Goal: Transaction & Acquisition: Purchase product/service

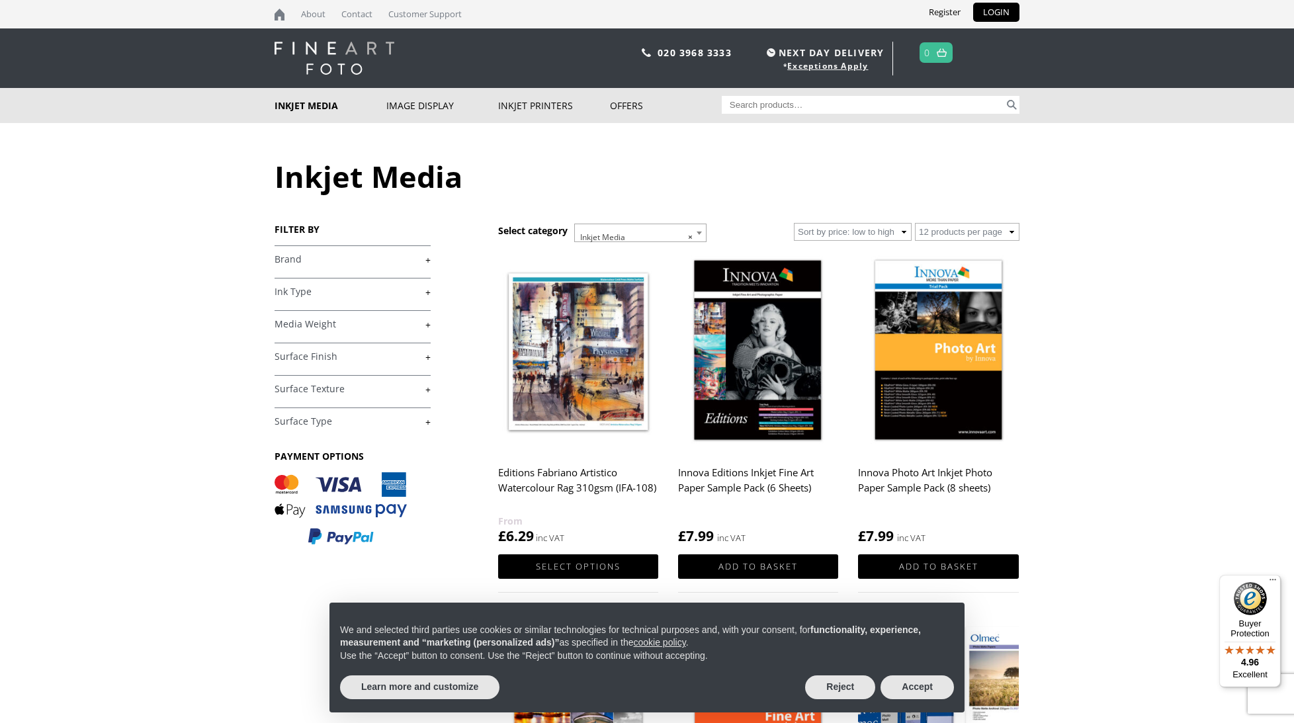
click at [426, 257] on link "+" at bounding box center [353, 259] width 156 height 13
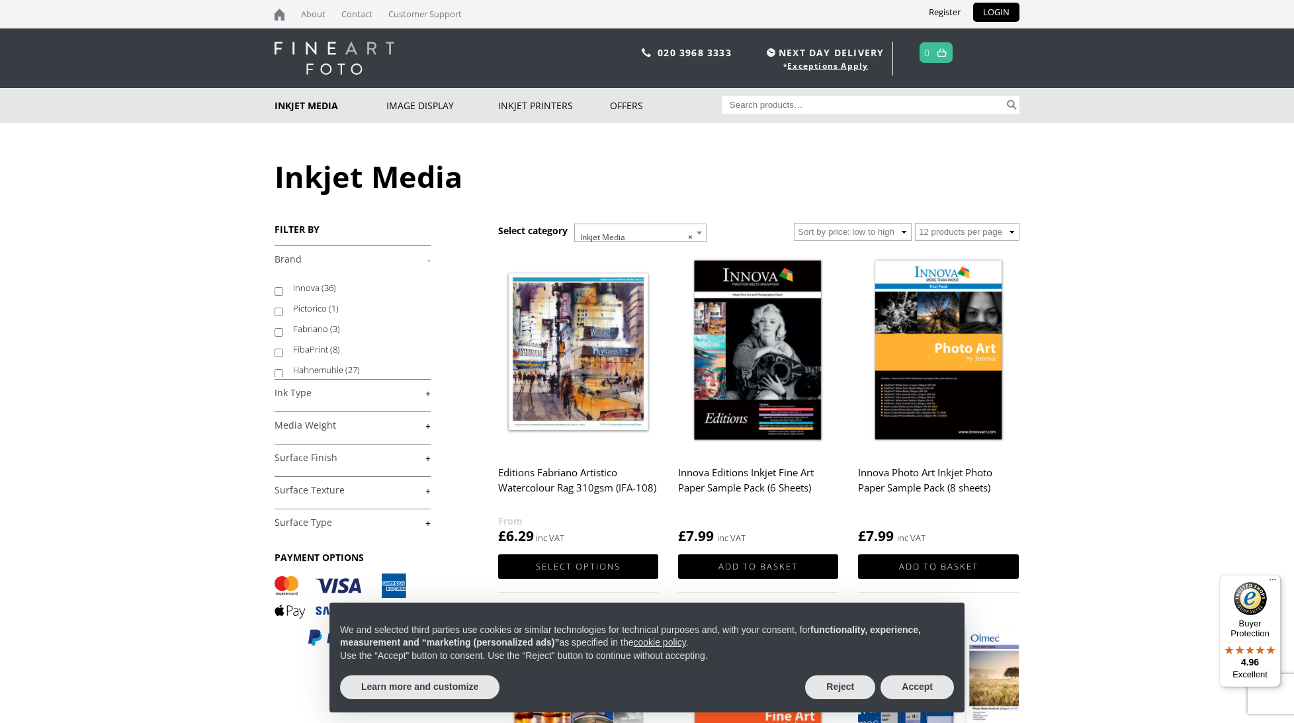
click at [277, 371] on input "Hahnemuhle (27)" at bounding box center [279, 373] width 9 height 9
checkbox input "true"
click at [428, 304] on li "Pictorico (1)" at bounding box center [353, 308] width 156 height 21
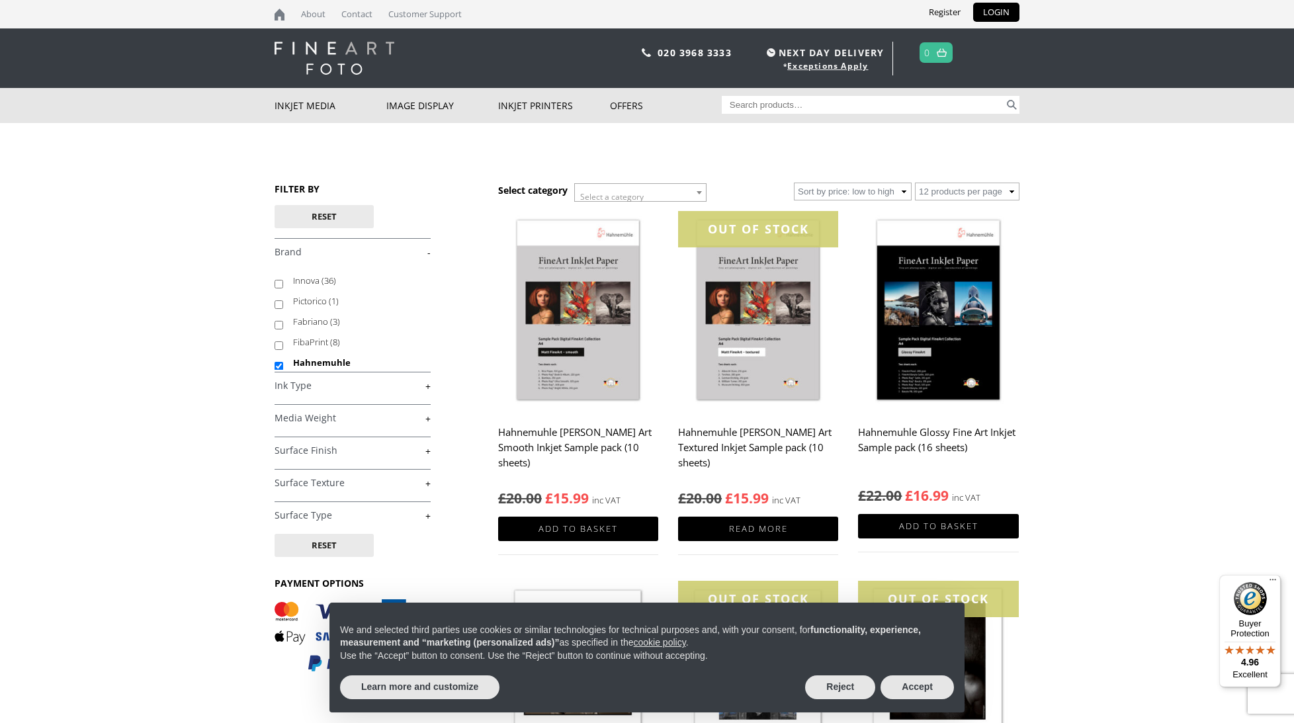
scroll to position [4, 0]
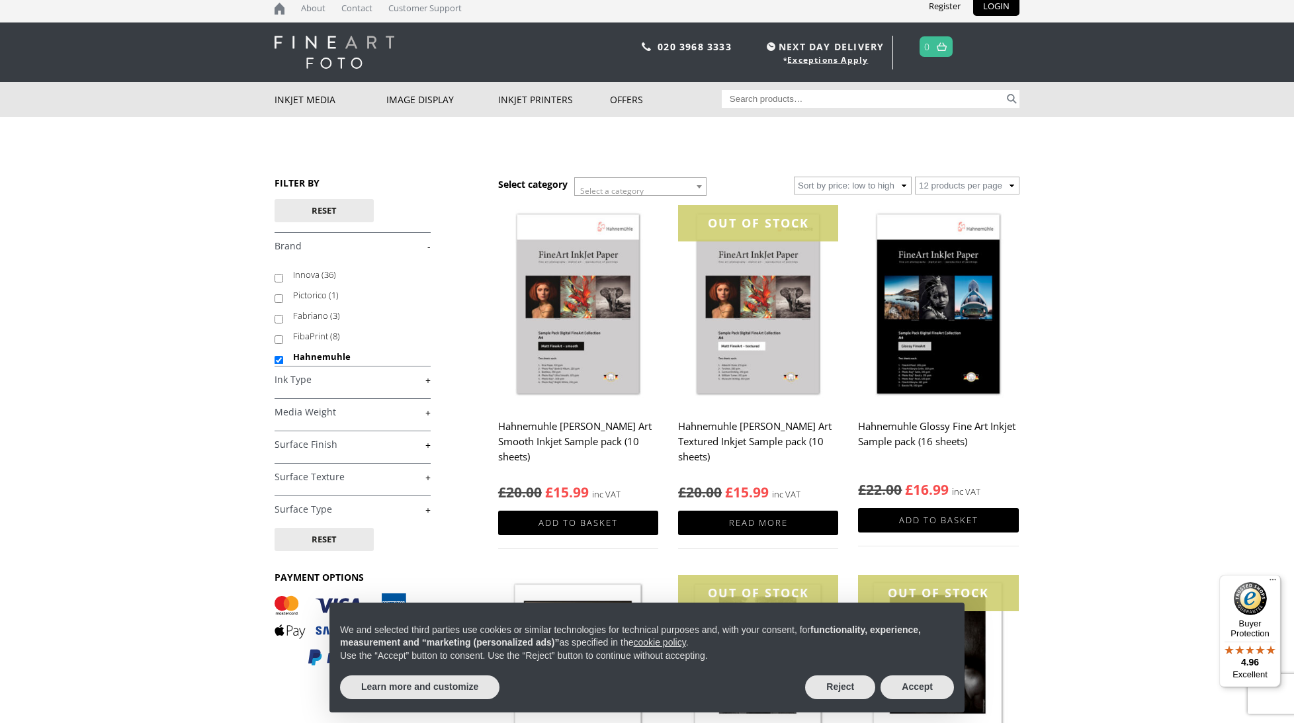
click at [427, 413] on link "+" at bounding box center [353, 412] width 156 height 13
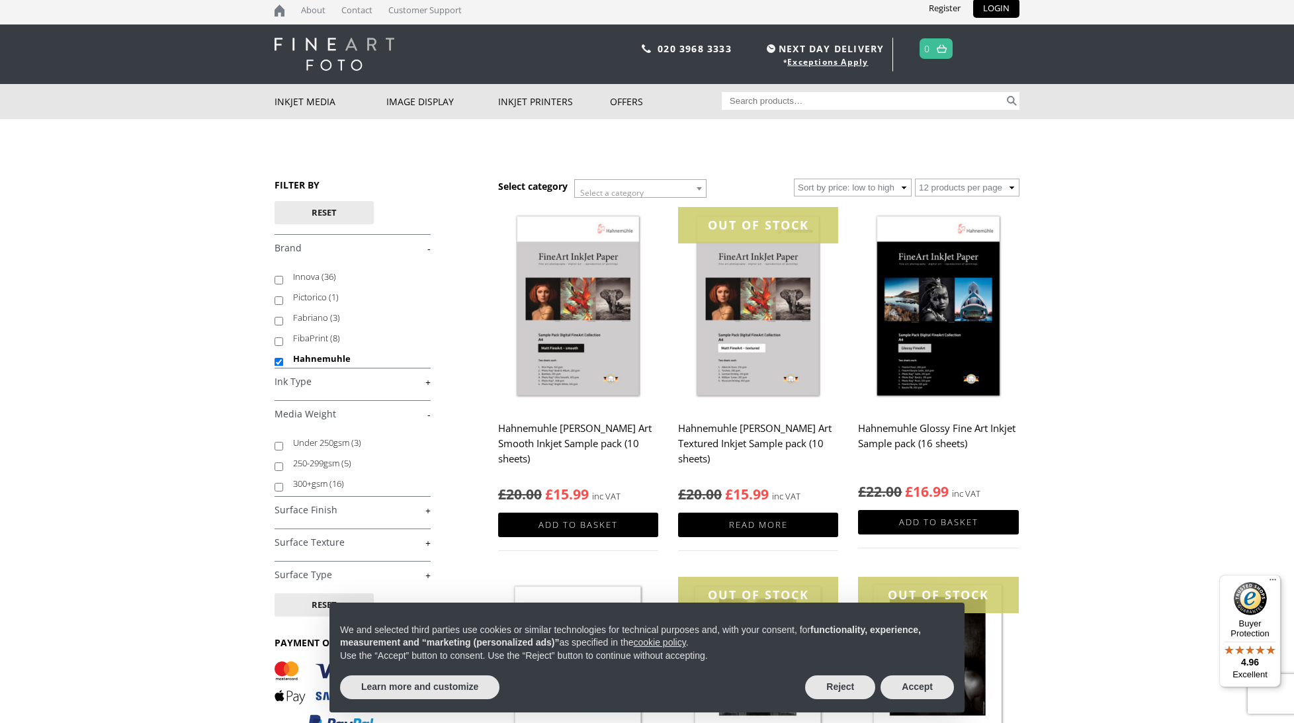
click at [276, 465] on input "250-299gsm (5)" at bounding box center [279, 467] width 9 height 9
checkbox input "true"
click at [427, 510] on link "+" at bounding box center [353, 510] width 156 height 13
click at [427, 508] on link "-" at bounding box center [353, 510] width 156 height 13
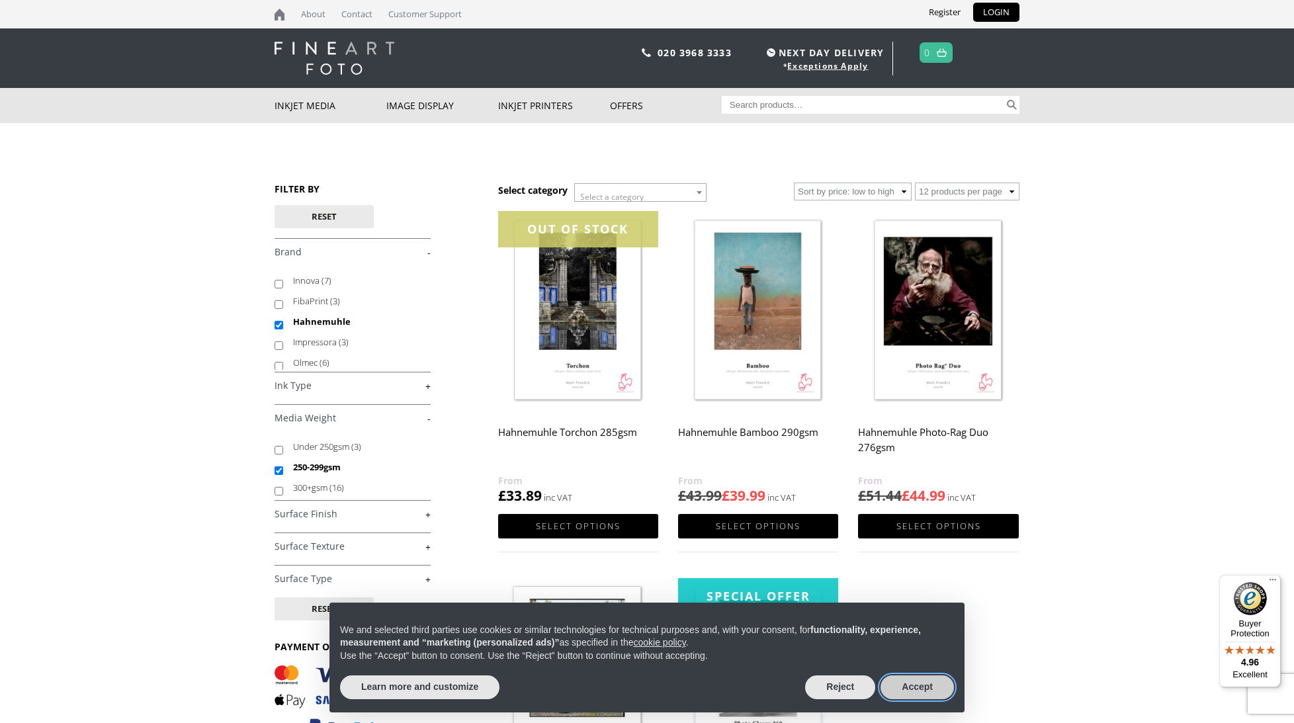
click at [908, 691] on button "Accept" at bounding box center [917, 688] width 73 height 24
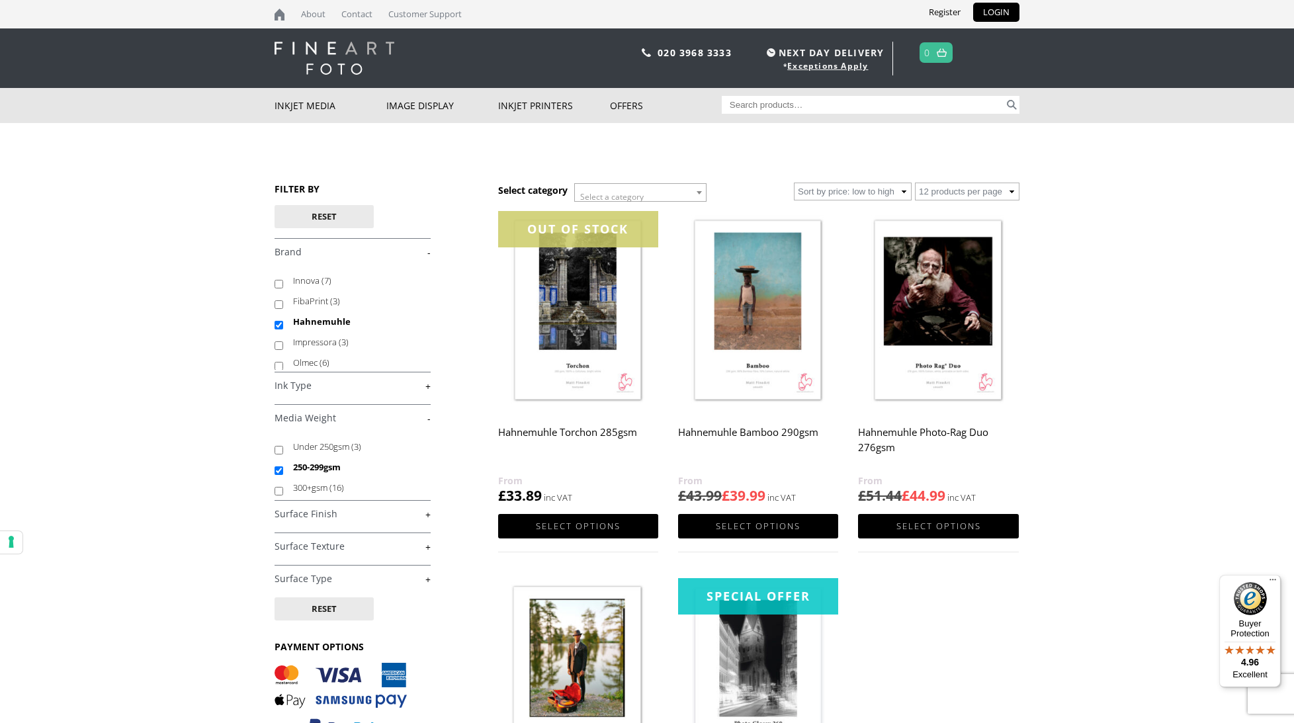
click at [428, 513] on link "+" at bounding box center [353, 514] width 156 height 13
click at [277, 584] on input "Pearl (1)" at bounding box center [279, 587] width 9 height 9
checkbox input "true"
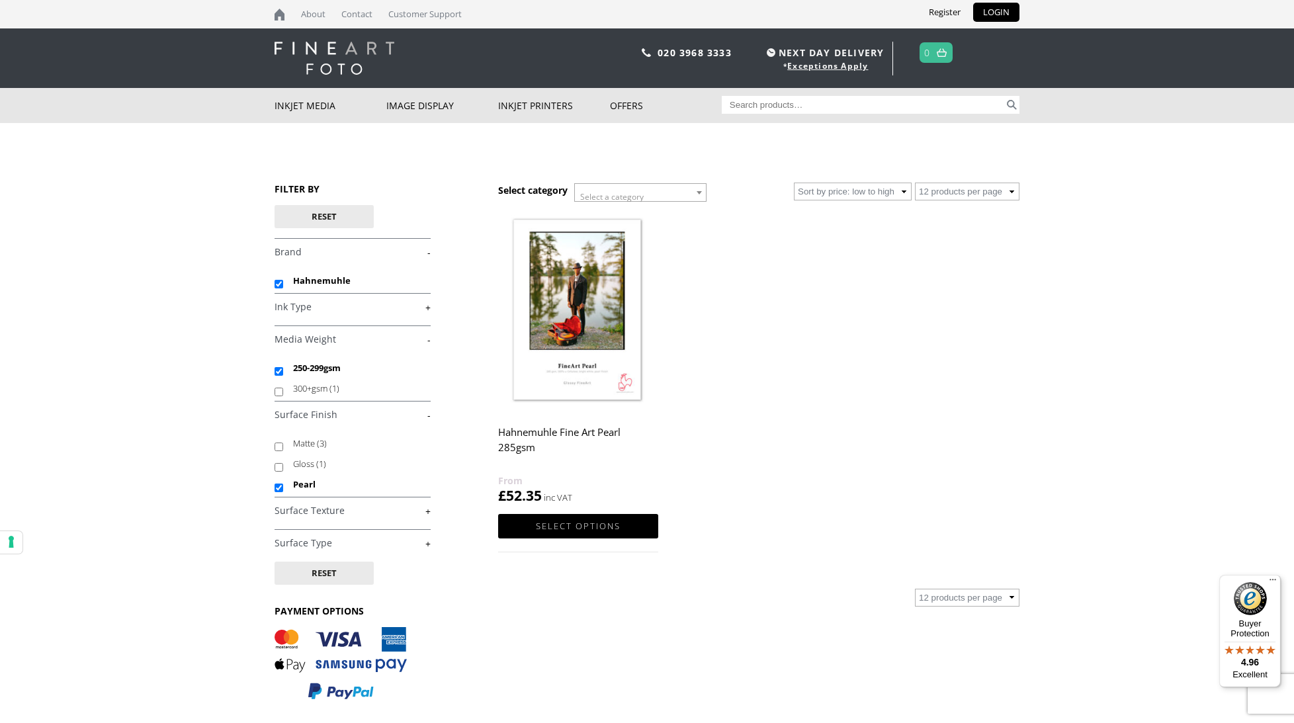
click at [1022, 630] on body "NEXT DAY DELIVERY * Exceptions Apply About Contact Customer Support Register LO…" at bounding box center [647, 361] width 1294 height 723
click at [581, 519] on link "Select options" at bounding box center [578, 526] width 160 height 24
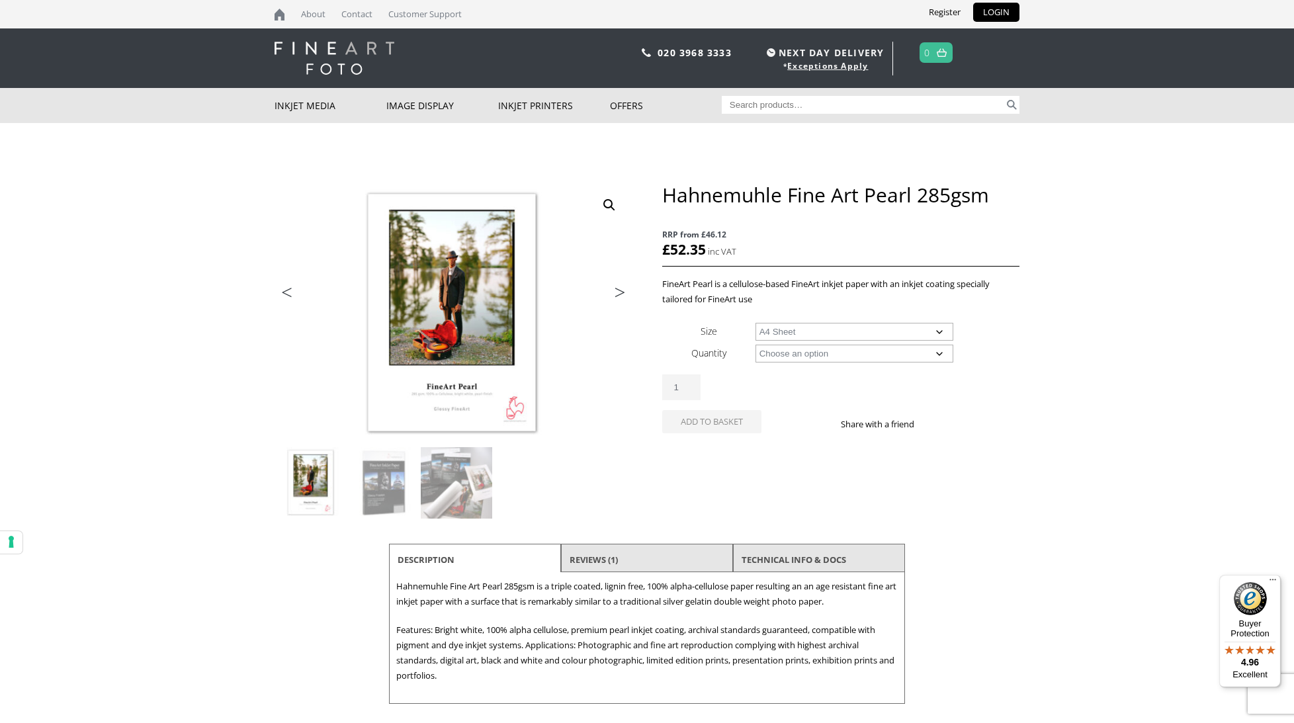
select select "a4-sheet"
select select "25-sheets"
select select "a4-sheet"
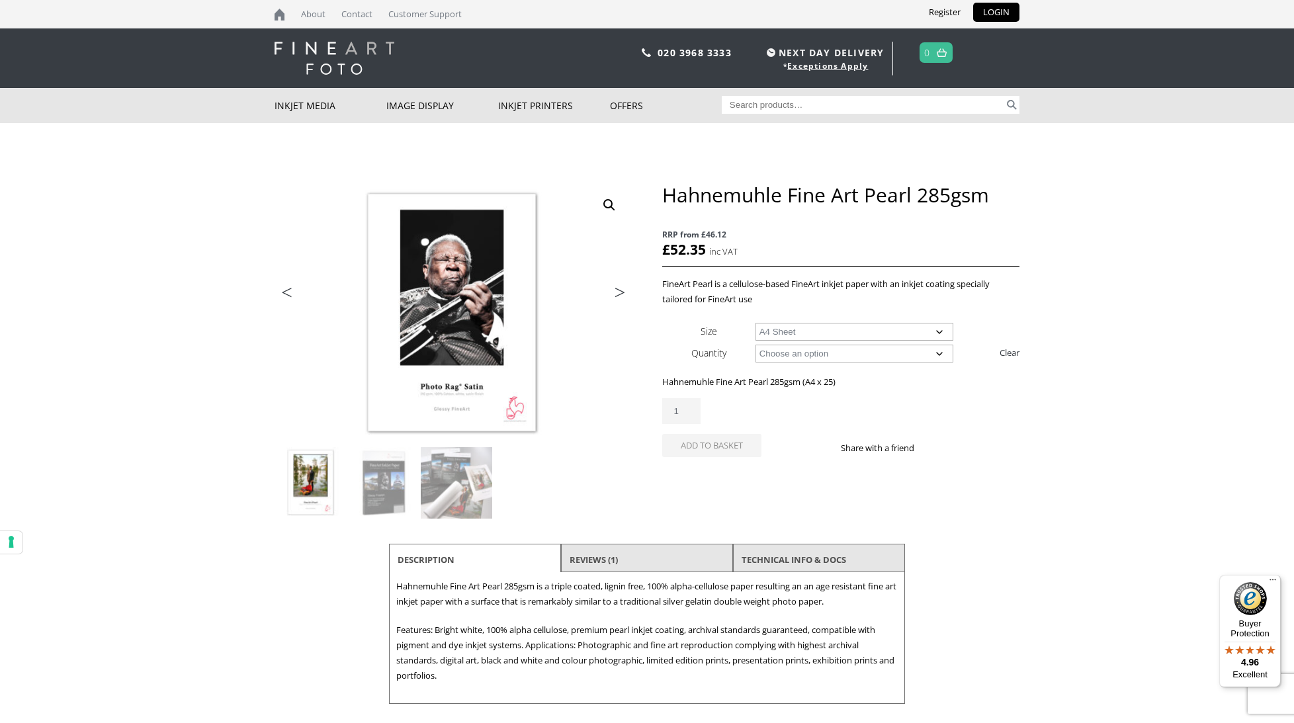
click at [687, 412] on input "1" at bounding box center [681, 411] width 38 height 26
click at [687, 406] on input "2" at bounding box center [681, 411] width 38 height 26
click at [687, 406] on input "3" at bounding box center [681, 411] width 38 height 26
click at [687, 406] on input "4" at bounding box center [681, 411] width 38 height 26
click at [687, 406] on input "5" at bounding box center [681, 411] width 38 height 26
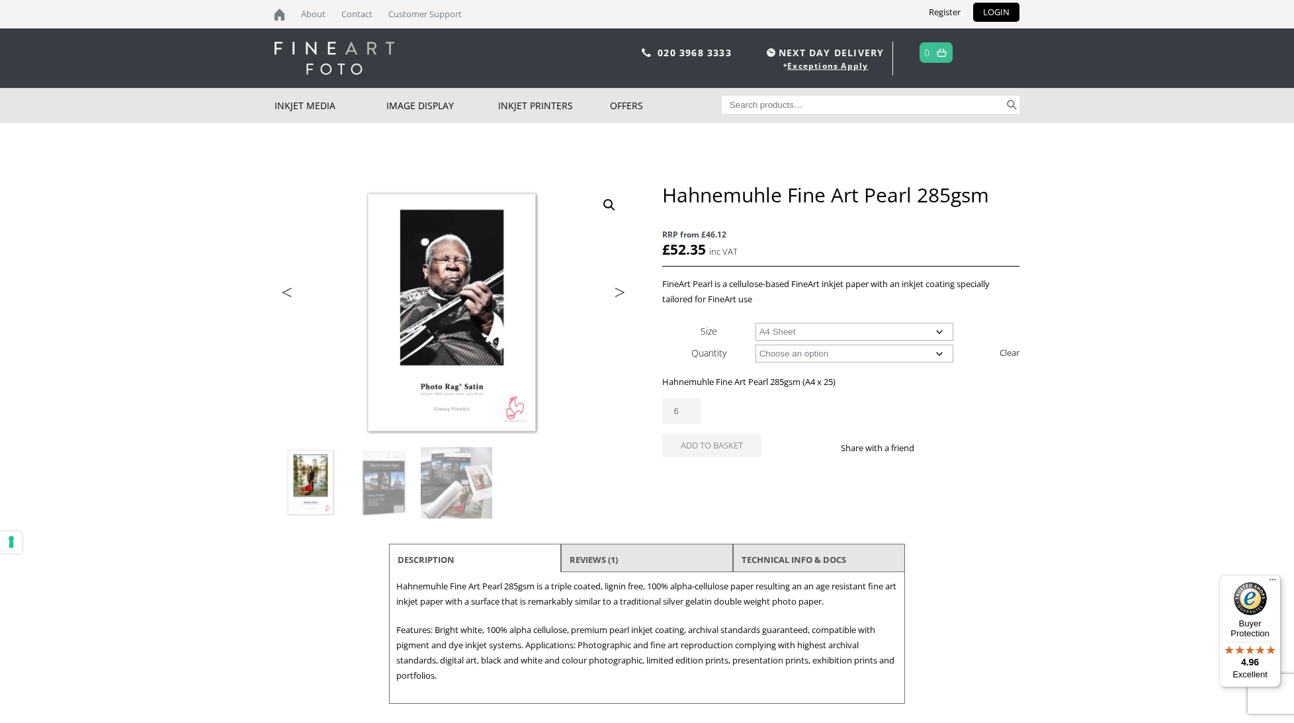
click at [687, 406] on input "6" at bounding box center [681, 411] width 38 height 26
click at [687, 406] on input "7" at bounding box center [681, 411] width 38 height 26
click at [687, 406] on input "8" at bounding box center [681, 411] width 38 height 26
click at [686, 411] on input "7" at bounding box center [681, 411] width 38 height 26
type input "6"
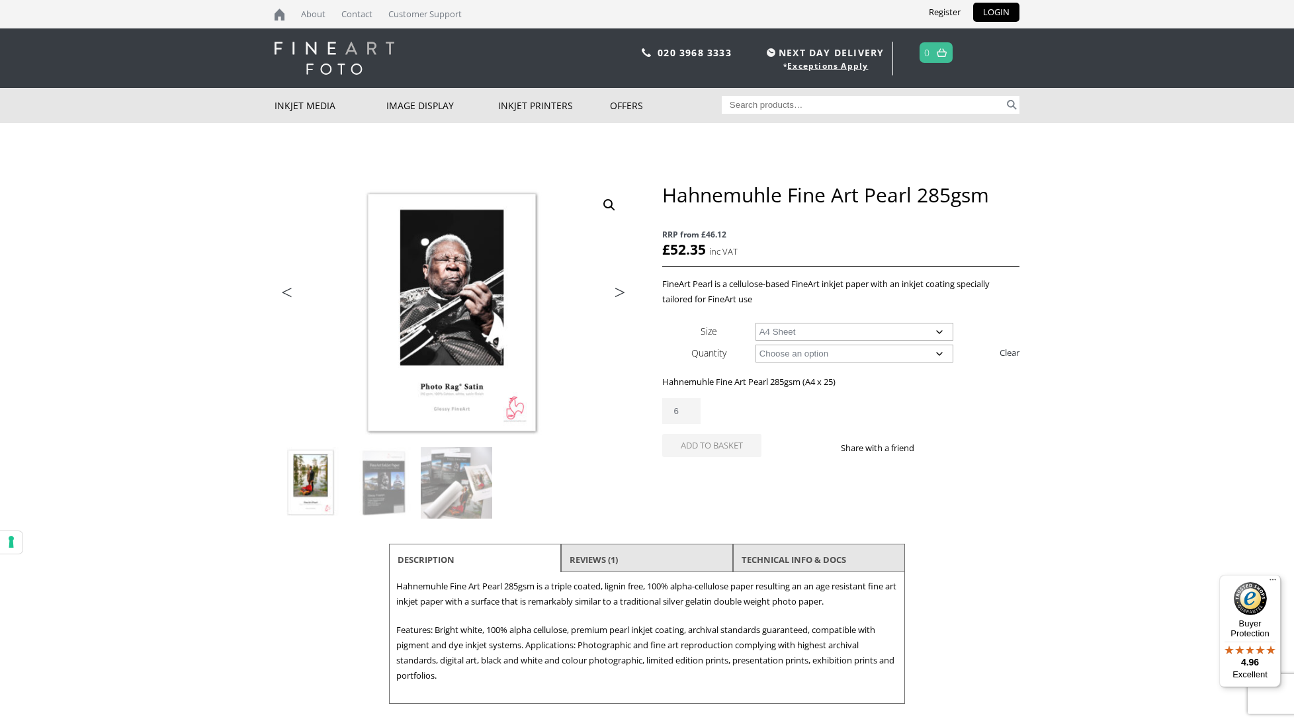
click at [686, 411] on input "6" at bounding box center [681, 411] width 38 height 26
